Goal: Check status: Check status

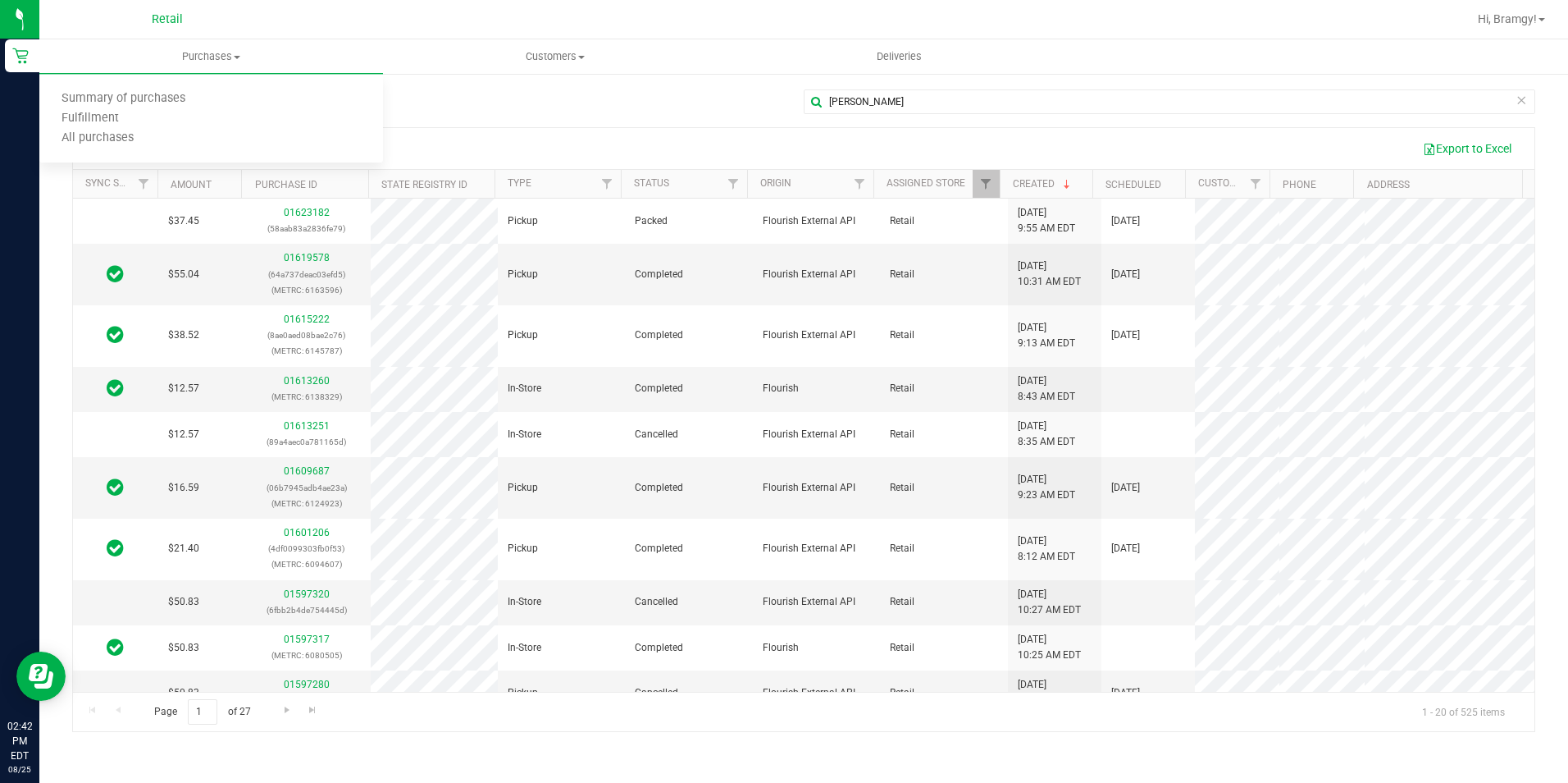
drag, startPoint x: 1007, startPoint y: 88, endPoint x: 885, endPoint y: 88, distance: 122.0
click at [885, 88] on div "[PERSON_NAME] All Purchases Export to Excel Sync Status Amount Purchase ID Stat…" at bounding box center [803, 410] width 1529 height 676
drag, startPoint x: 886, startPoint y: 88, endPoint x: 867, endPoint y: 94, distance: 19.9
click at [867, 94] on div "[PERSON_NAME] All Purchases Export to Excel Sync Status Amount Purchase ID Stat…" at bounding box center [803, 410] width 1529 height 676
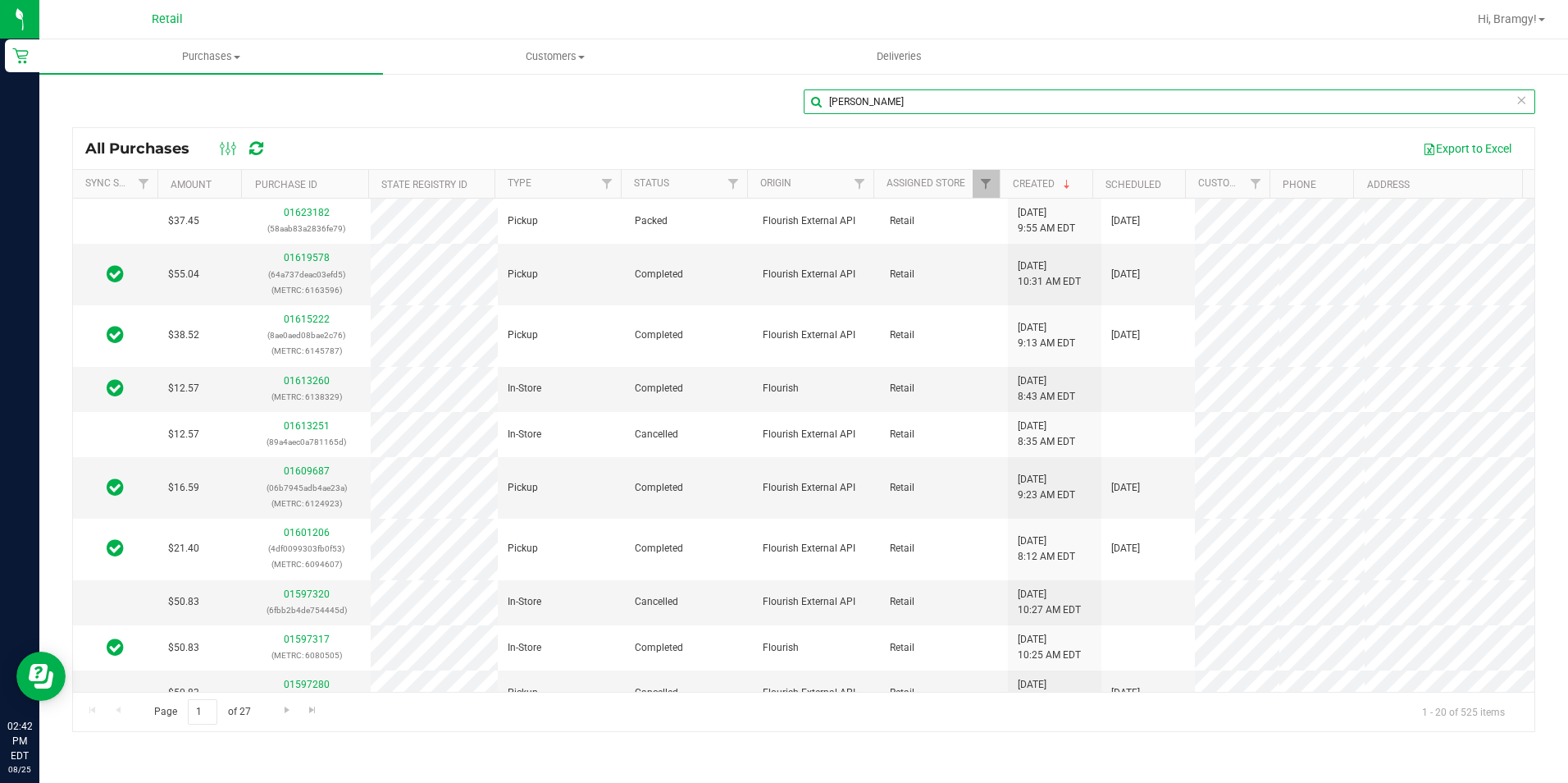
drag, startPoint x: 871, startPoint y: 101, endPoint x: 733, endPoint y: 108, distance: 138.2
click at [733, 108] on div "[PERSON_NAME]" at bounding box center [803, 108] width 1462 height 38
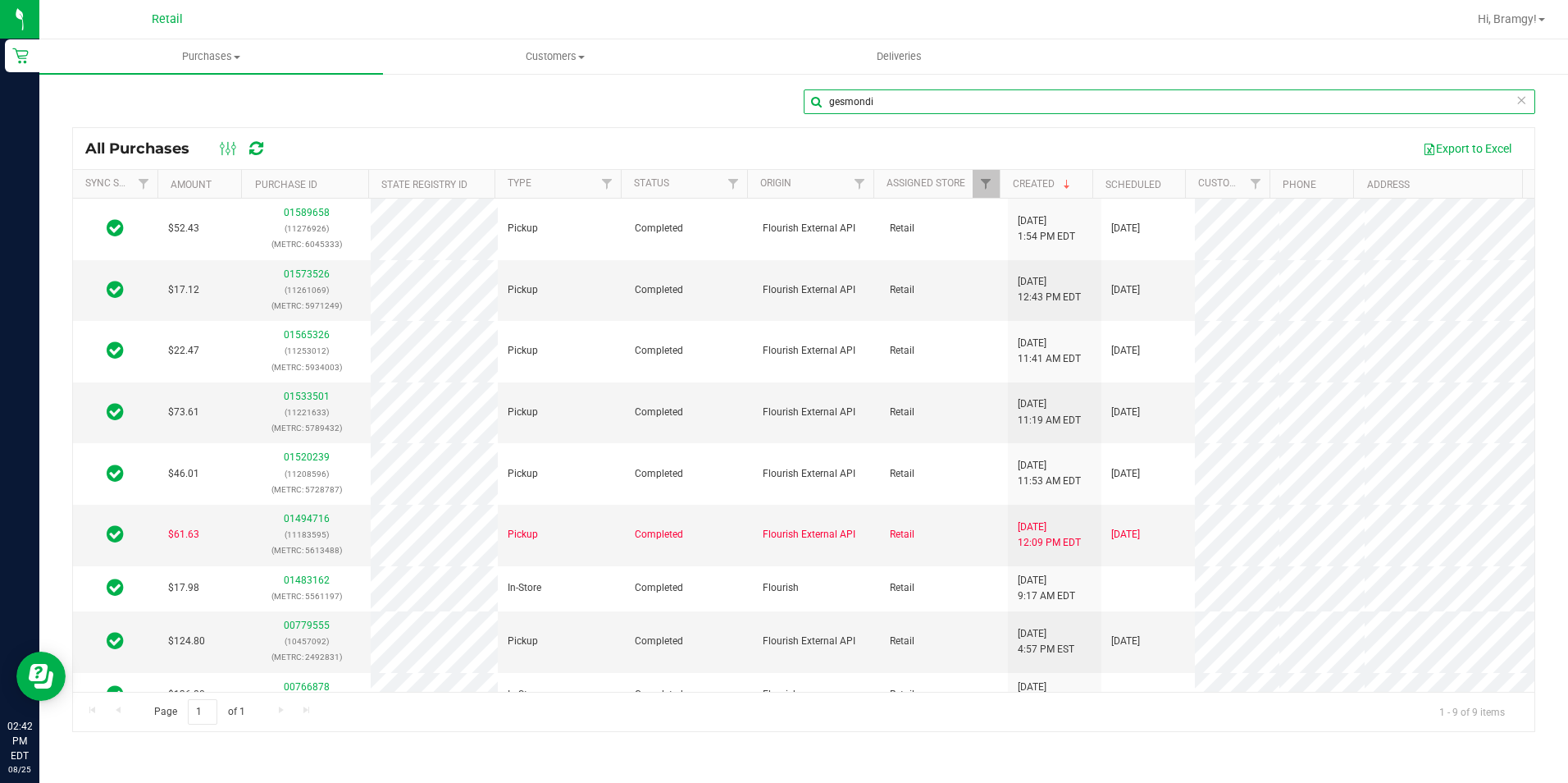
type input "gesmondi"
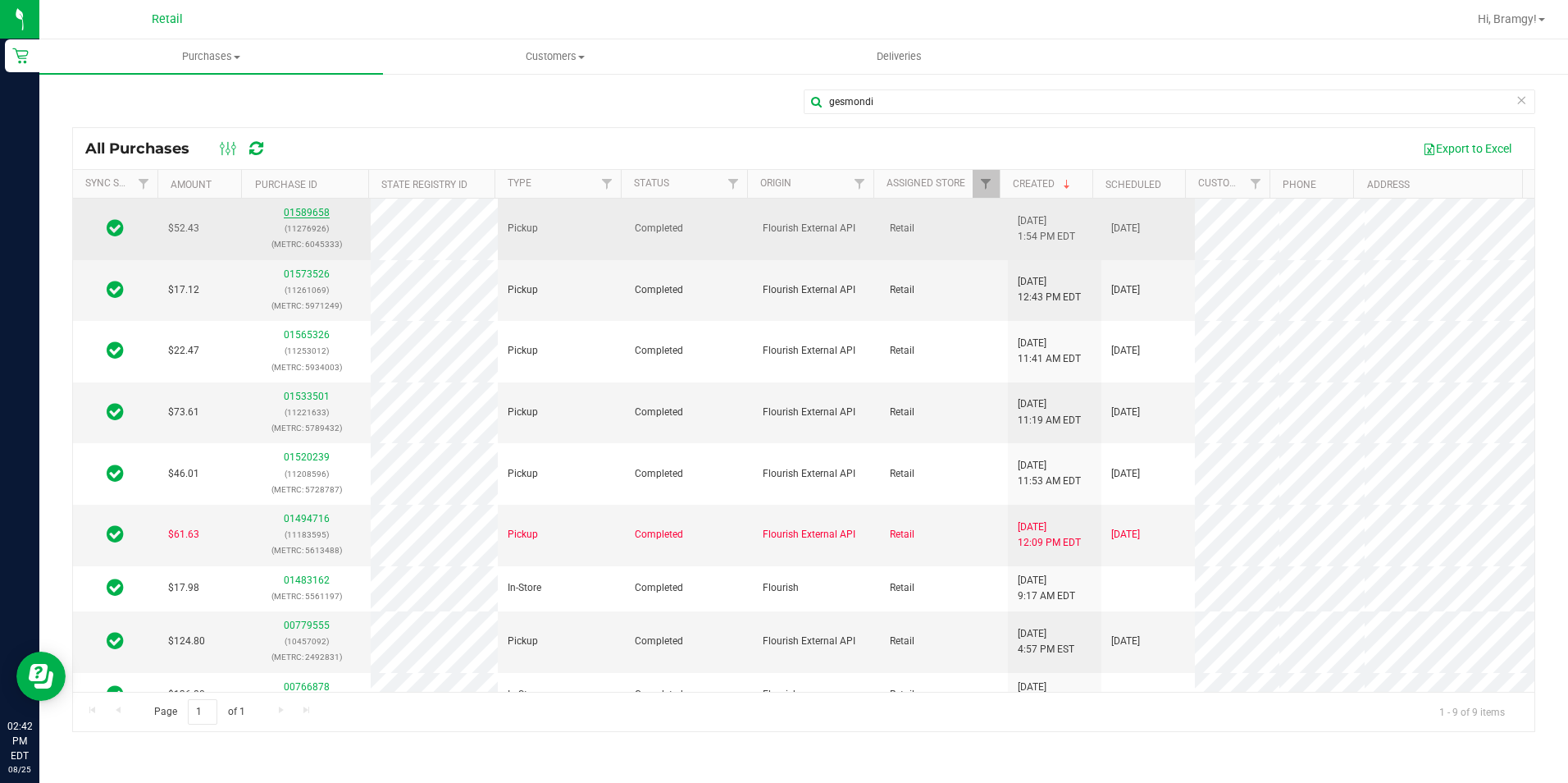
click at [317, 209] on link "01589658" at bounding box center [306, 212] width 46 height 12
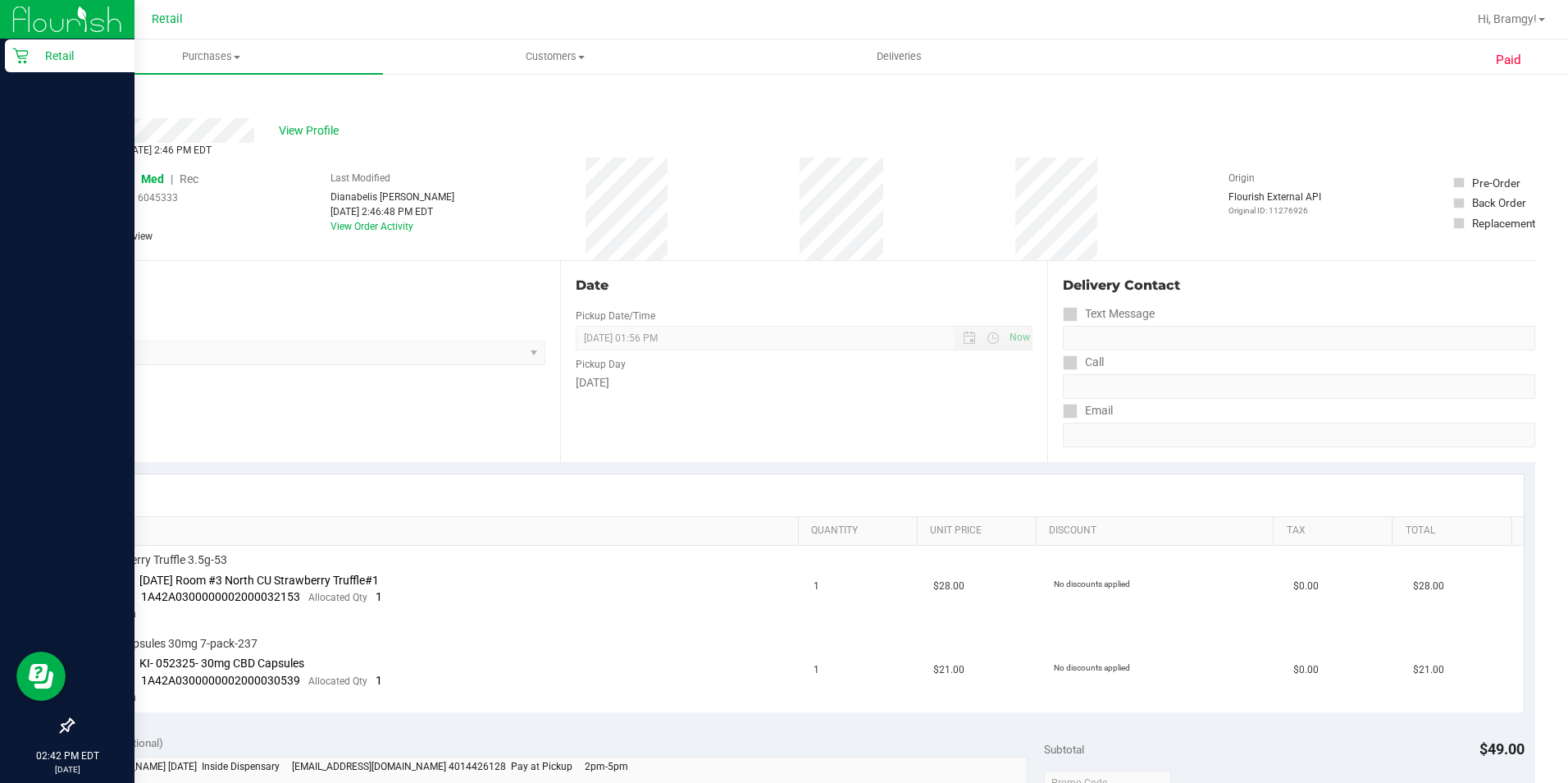
click at [28, 52] on icon at bounding box center [20, 55] width 15 height 15
